Goal: Task Accomplishment & Management: Manage account settings

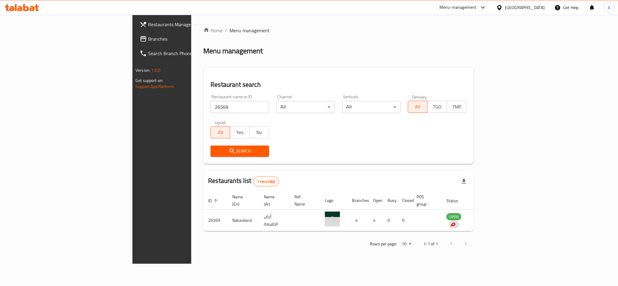
click at [503, 8] on icon at bounding box center [499, 8] width 6 height 6
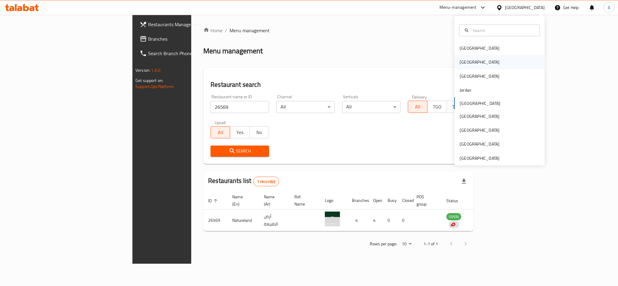
click at [467, 61] on div "[GEOGRAPHIC_DATA]" at bounding box center [479, 62] width 49 height 14
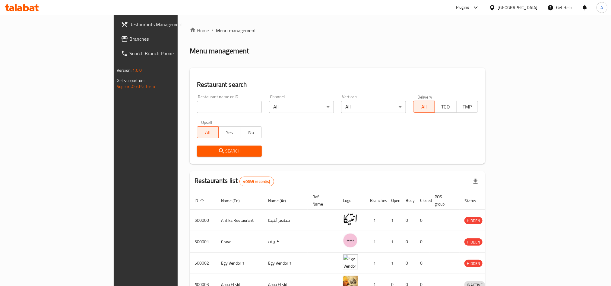
click at [129, 22] on span "Restaurants Management" at bounding box center [169, 24] width 81 height 7
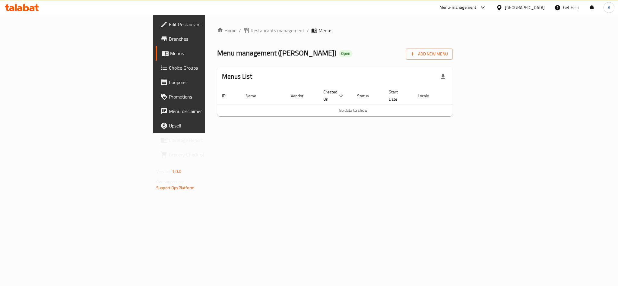
click at [532, 8] on div "[GEOGRAPHIC_DATA]" at bounding box center [525, 7] width 40 height 7
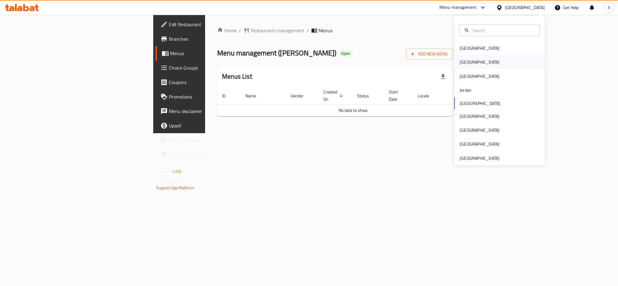
click at [472, 61] on div "[GEOGRAPHIC_DATA]" at bounding box center [500, 62] width 91 height 14
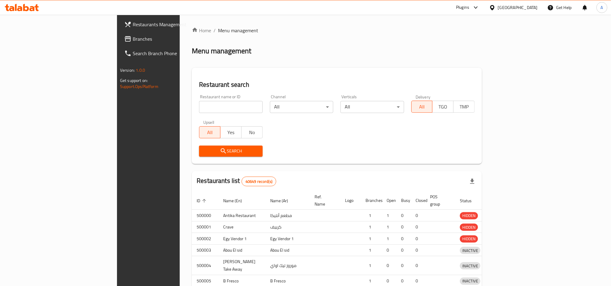
click at [192, 96] on div "Home / Menu management Menu management Restaurant search Restaurant name or ID …" at bounding box center [337, 194] width 290 height 335
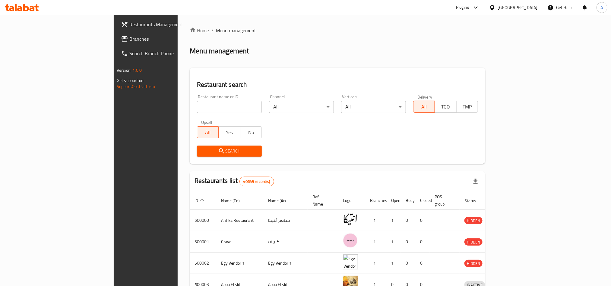
click at [197, 107] on input "search" at bounding box center [229, 107] width 65 height 12
click button "Search" at bounding box center [229, 151] width 65 height 11
click at [197, 107] on input "search" at bounding box center [229, 107] width 65 height 12
click button "Search" at bounding box center [229, 151] width 65 height 11
click at [197, 107] on input "search" at bounding box center [229, 107] width 65 height 12
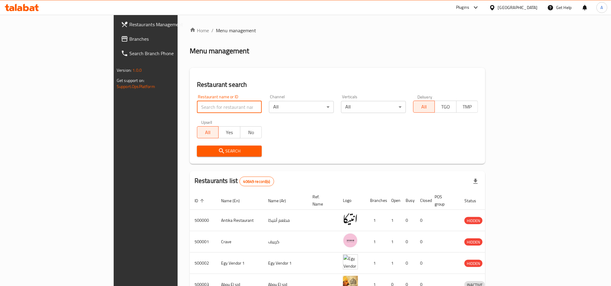
click button "Search" at bounding box center [229, 151] width 65 height 11
click at [197, 112] on input "search" at bounding box center [229, 107] width 65 height 12
paste input "689350"
type input "689350"
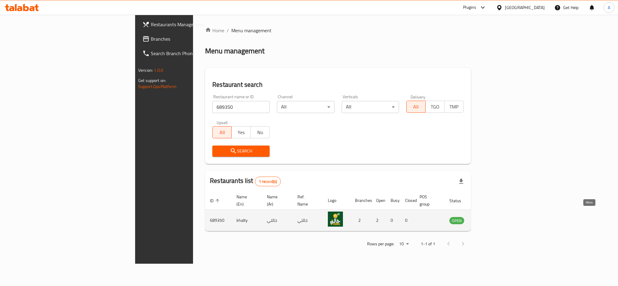
click at [488, 218] on icon "enhanced table" at bounding box center [485, 220] width 7 height 5
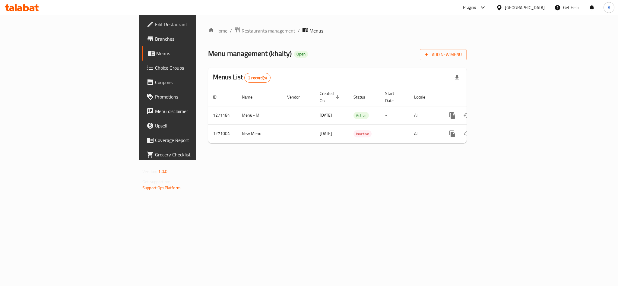
click at [142, 44] on link "Branches" at bounding box center [192, 39] width 101 height 14
